Goal: Transaction & Acquisition: Purchase product/service

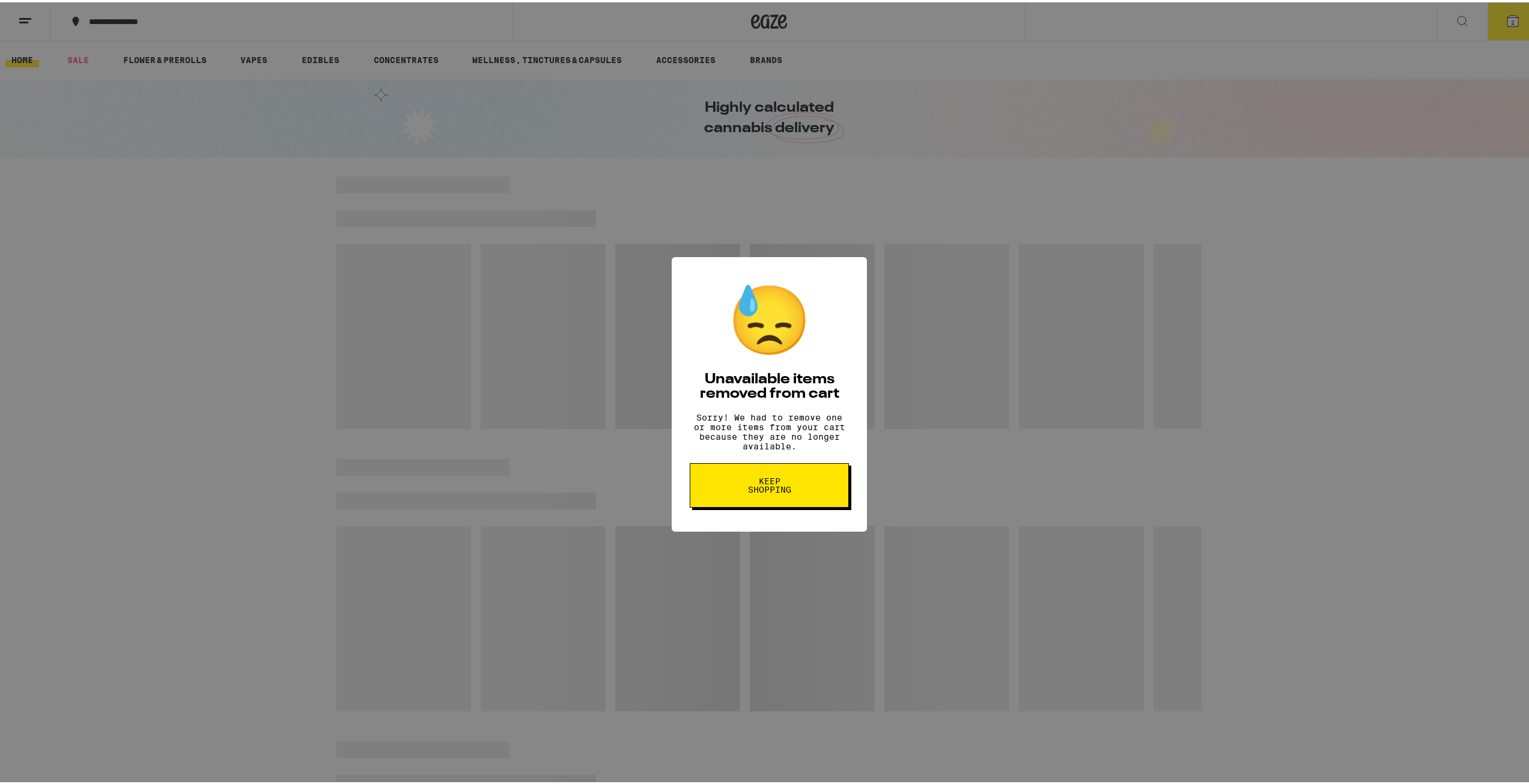
click at [781, 492] on span "Keep Shopping" at bounding box center [769, 483] width 62 height 17
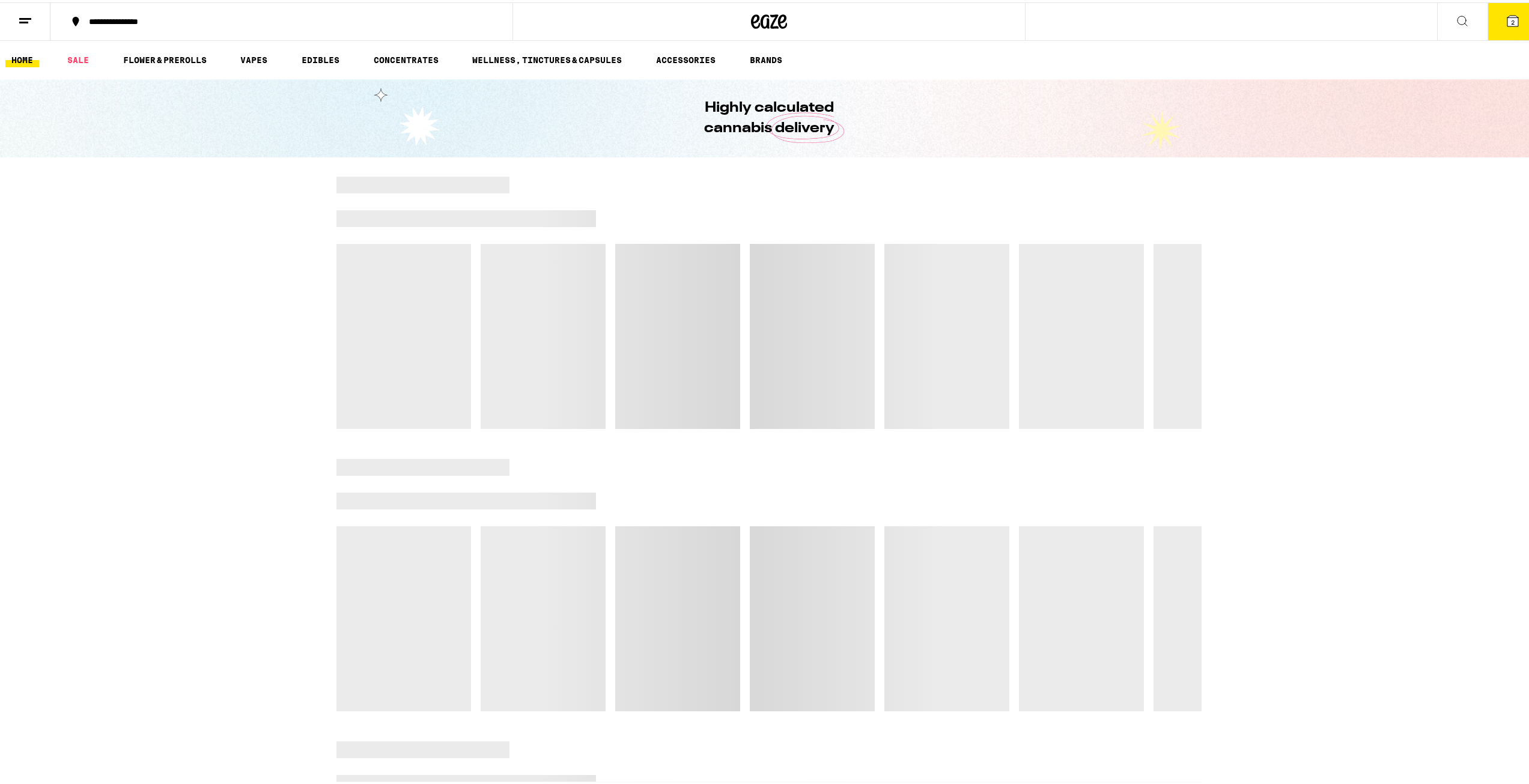
click at [1507, 22] on icon at bounding box center [1512, 18] width 10 height 10
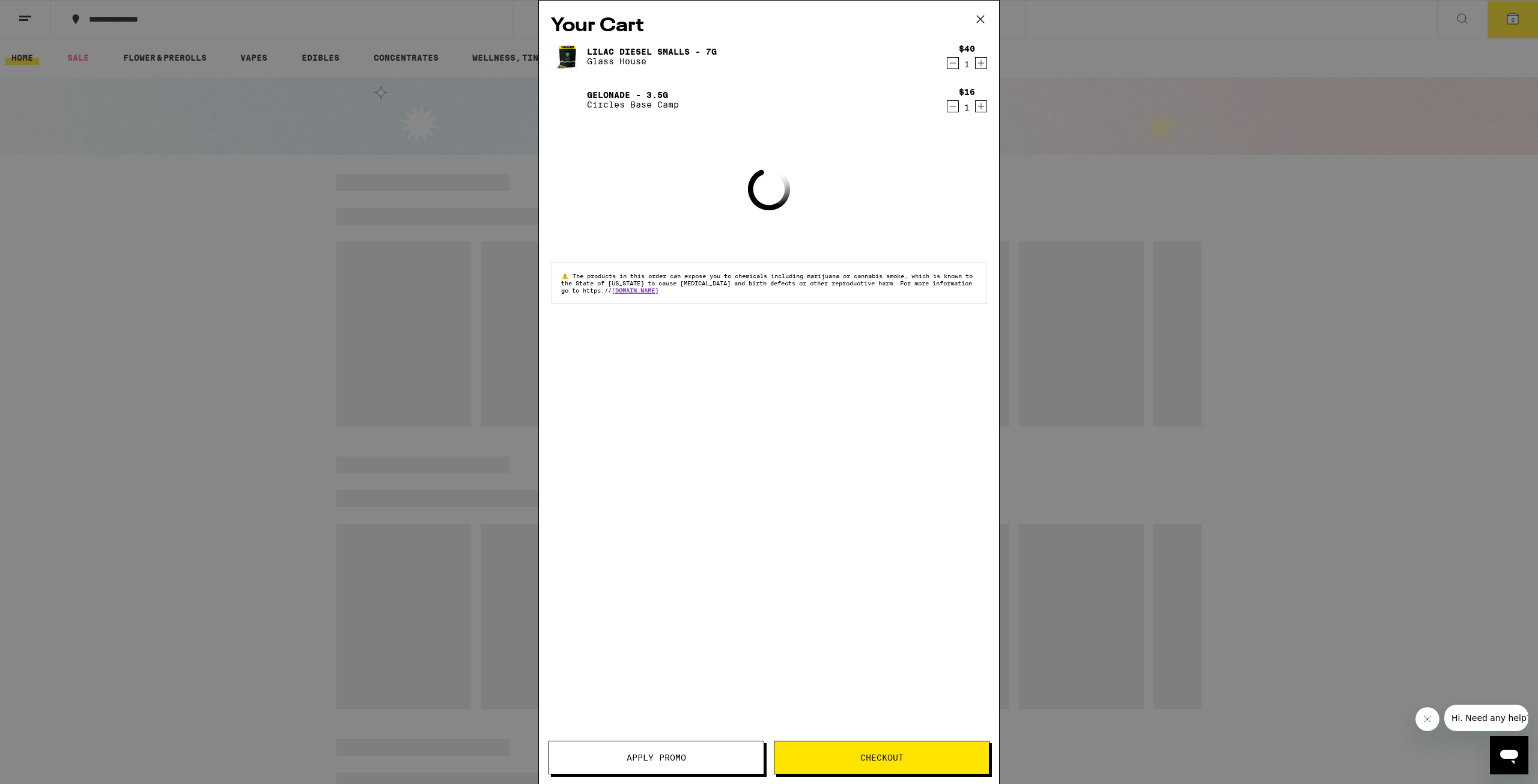
click at [951, 62] on icon "Decrement" at bounding box center [952, 62] width 10 height 14
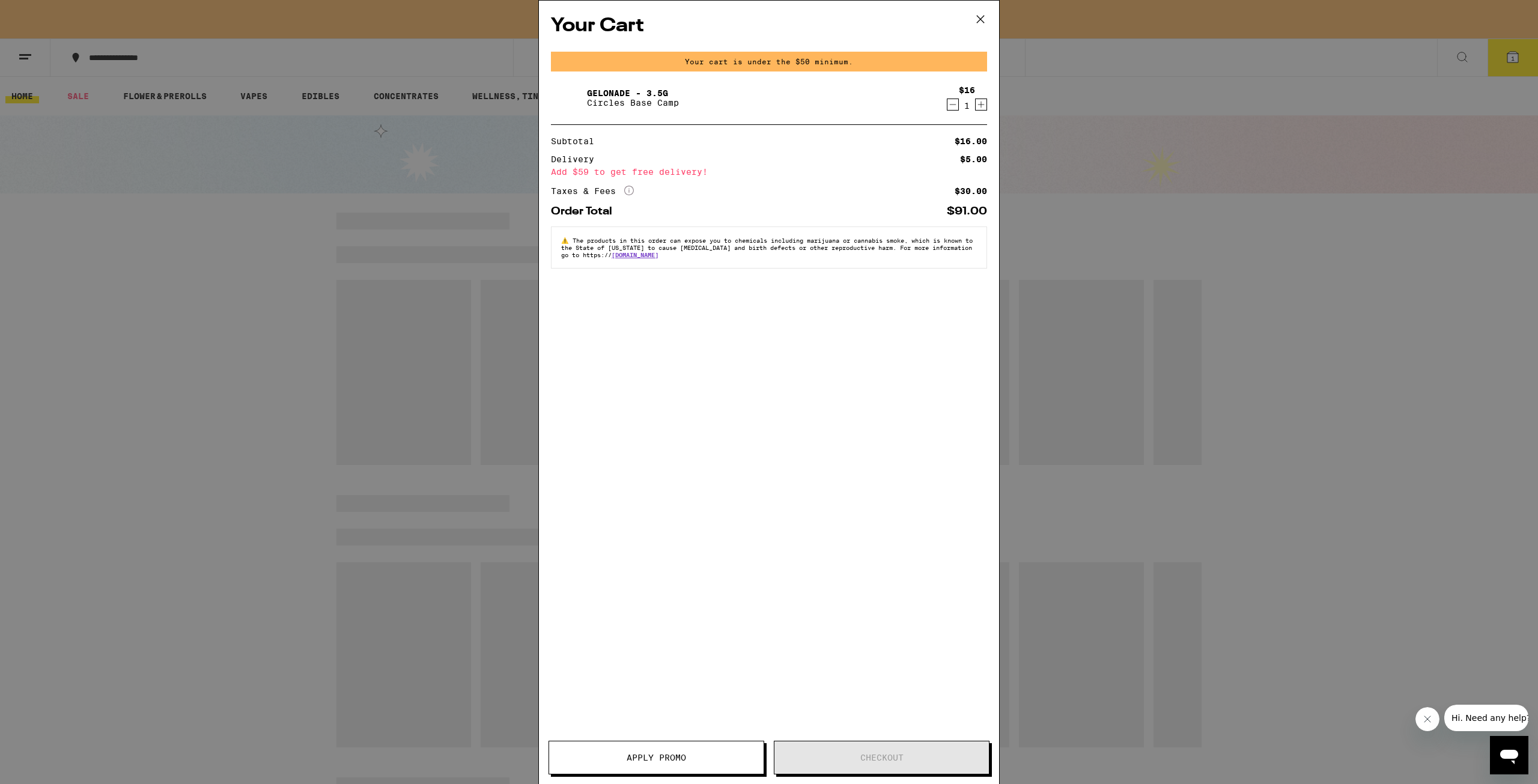
click at [951, 103] on icon "Decrement" at bounding box center [952, 104] width 10 height 14
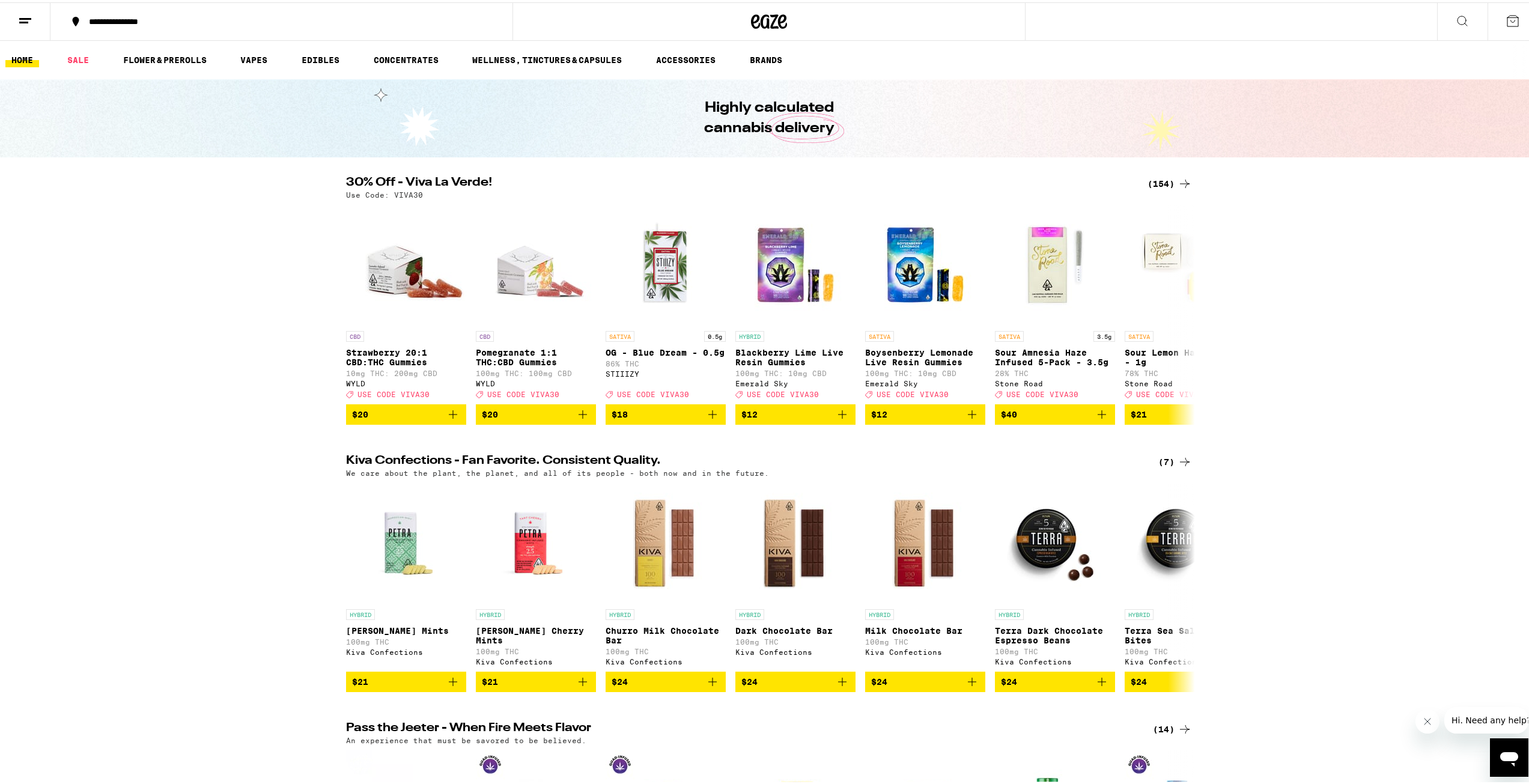
click at [1156, 178] on div "(154)" at bounding box center [1169, 181] width 44 height 14
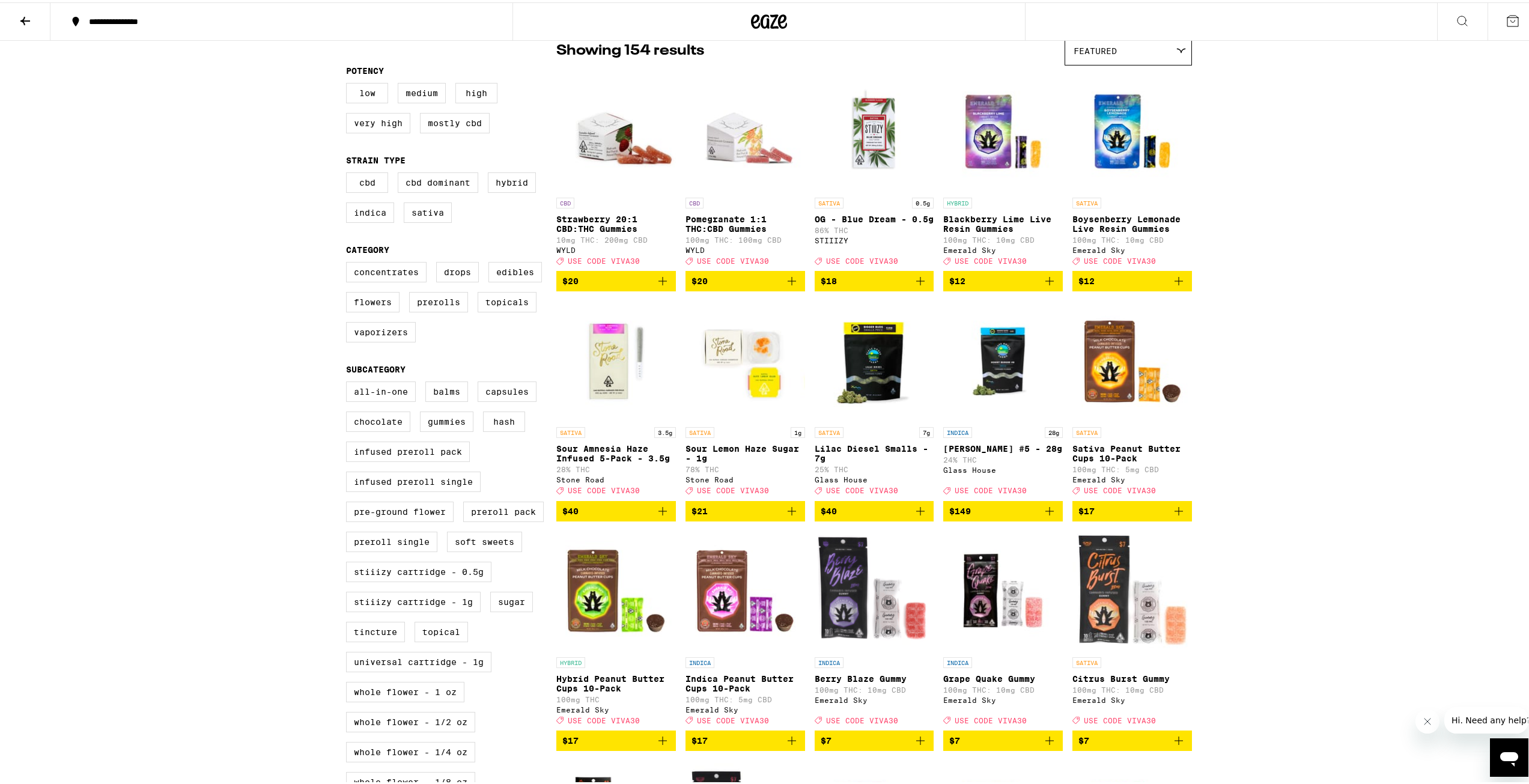
scroll to position [120, 0]
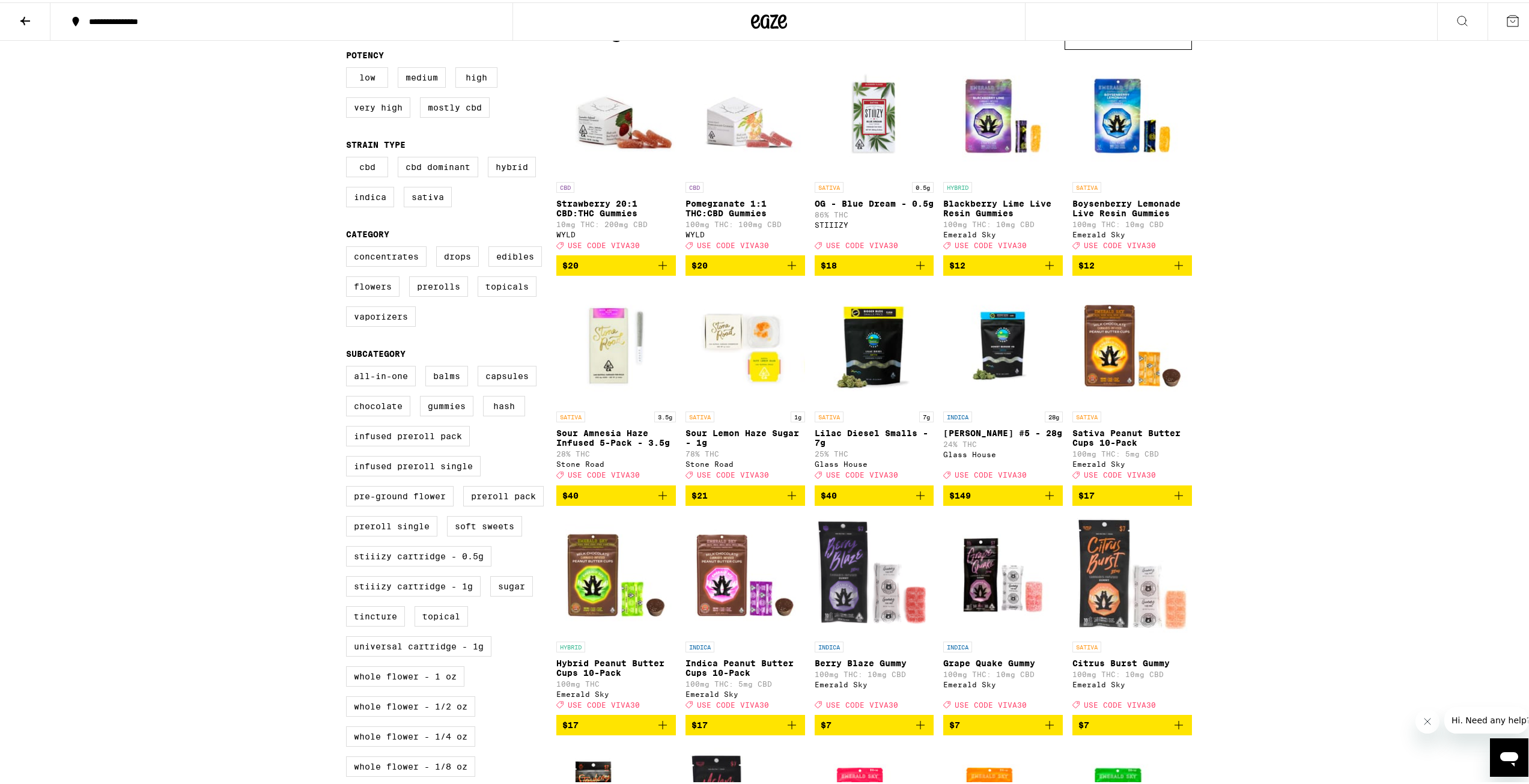
click at [919, 497] on icon "Add to bag" at bounding box center [920, 492] width 8 height 8
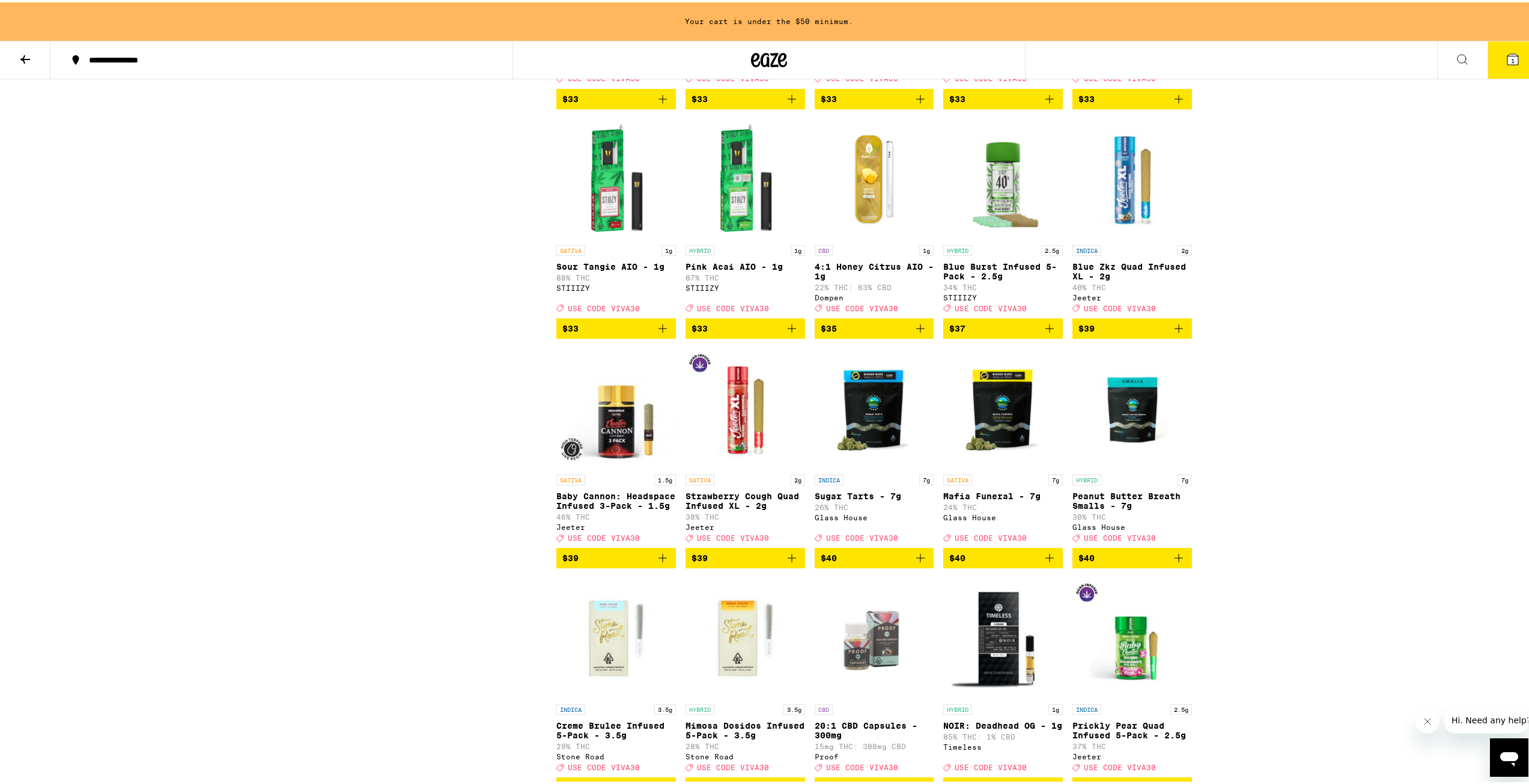
scroll to position [6066, 0]
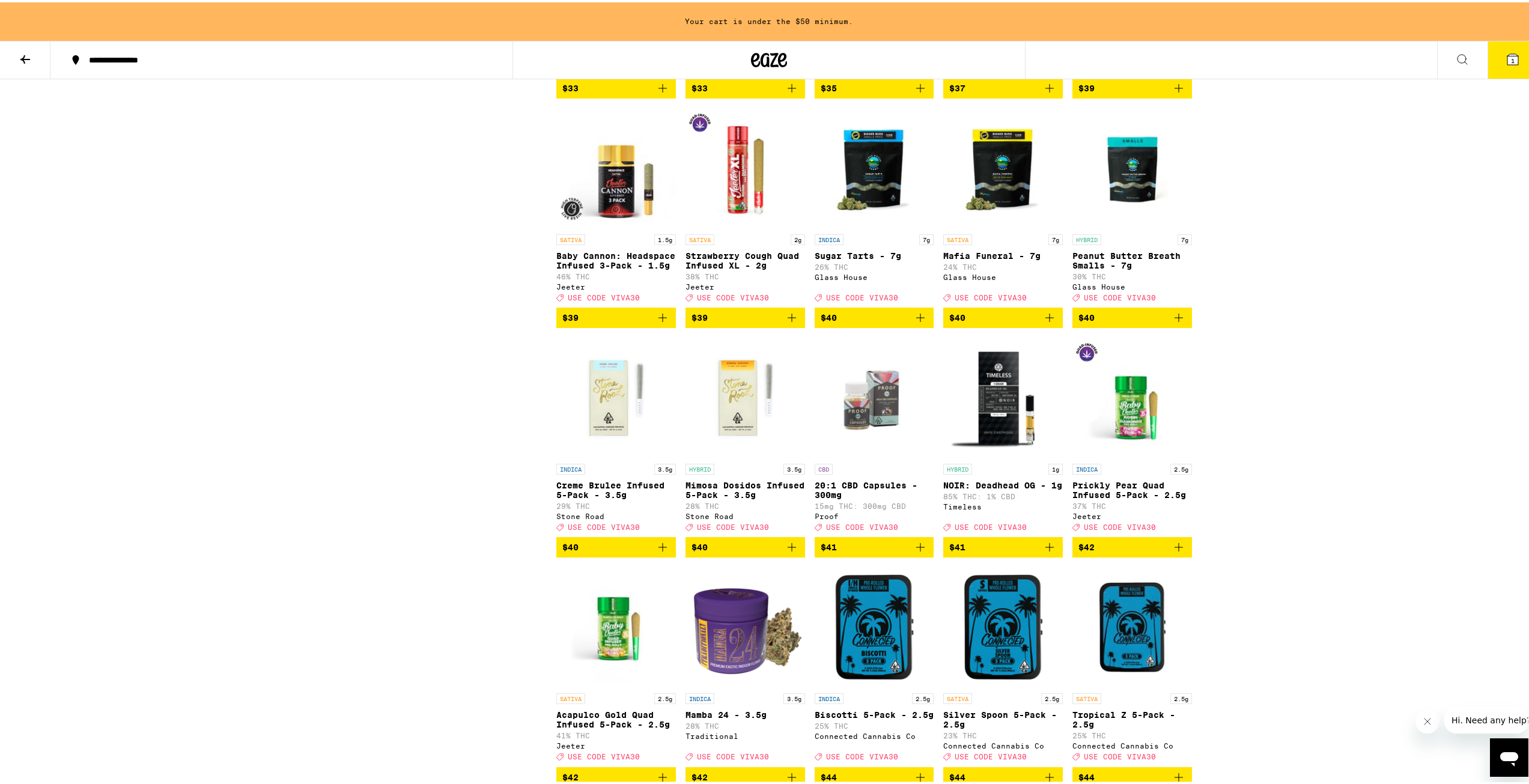
click at [1048, 323] on icon "Add to bag" at bounding box center [1050, 315] width 14 height 14
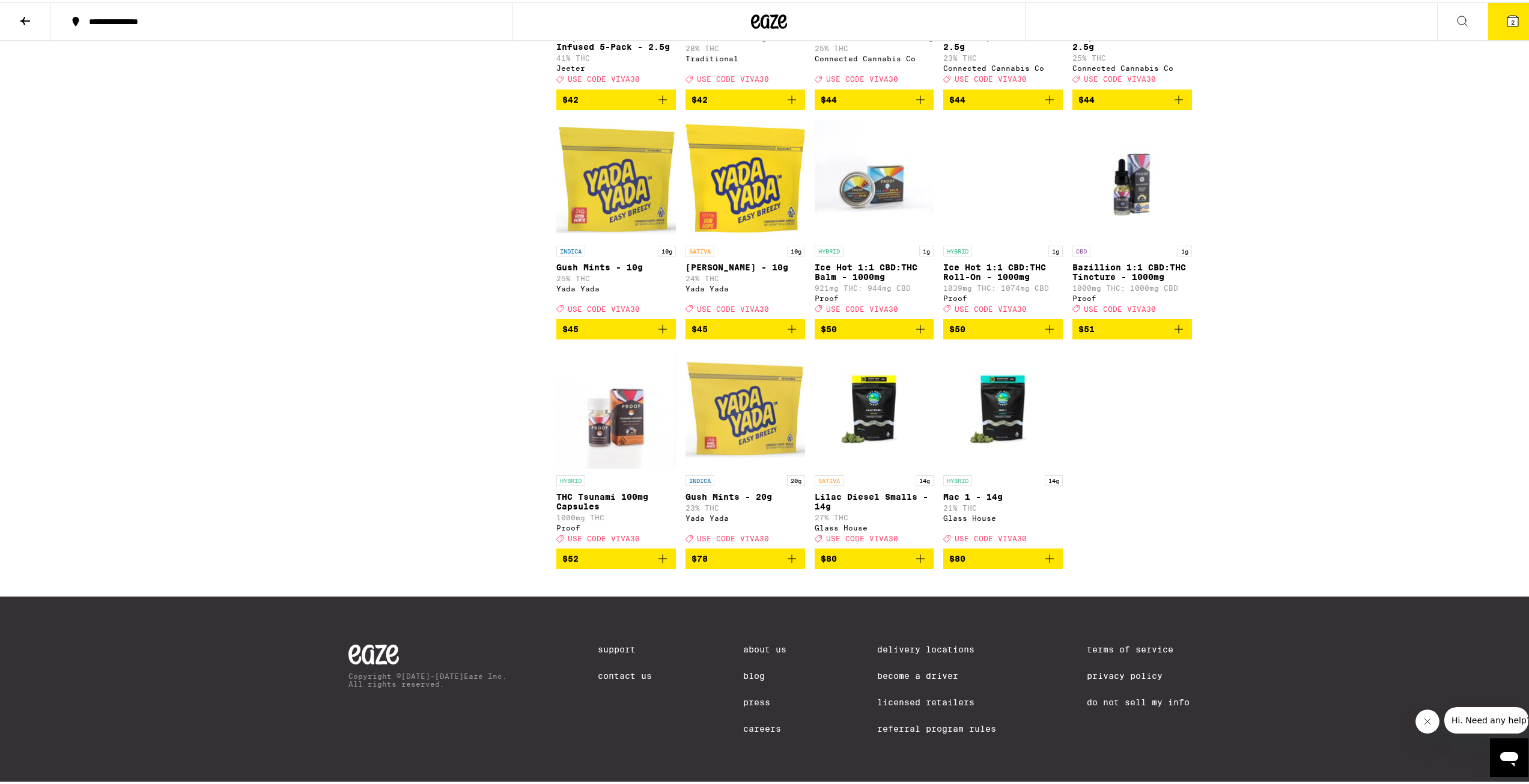
scroll to position [6929, 0]
